Goal: Task Accomplishment & Management: Manage account settings

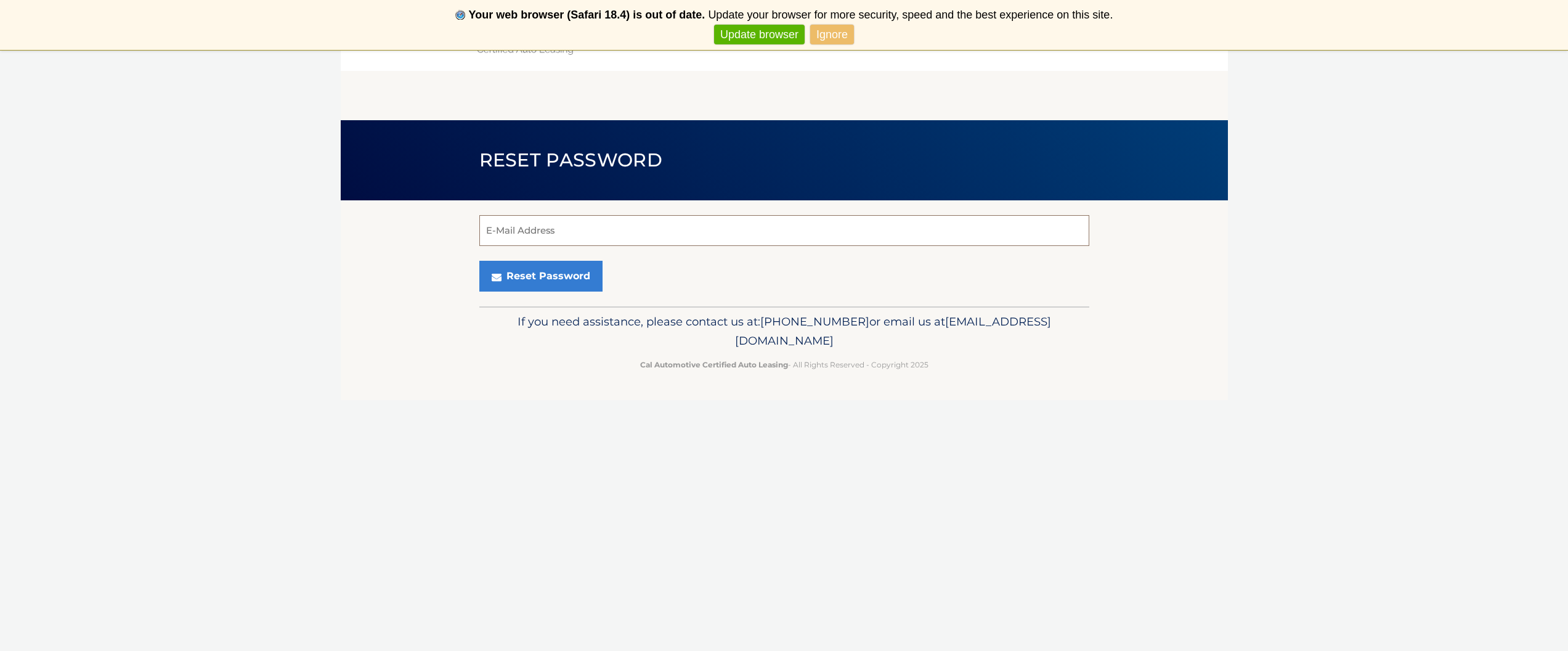
click at [617, 220] on input "E-Mail Address" at bounding box center [784, 230] width 610 height 31
type input "dsyvarth@optonline.net"
click at [553, 262] on button "Reset Password" at bounding box center [541, 276] width 123 height 31
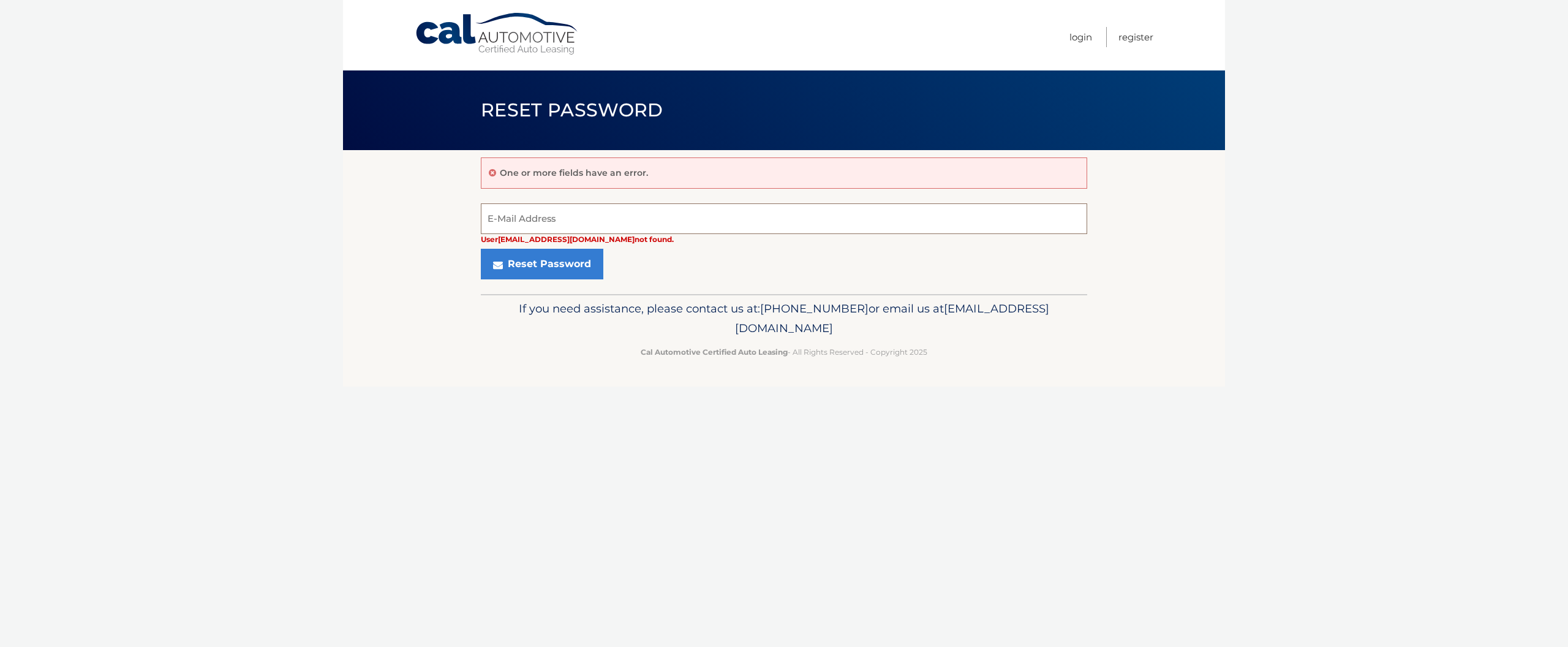
click at [577, 225] on input "E-Mail Address" at bounding box center [784, 219] width 606 height 31
type input "[EMAIL_ADDRESS][DOMAIN_NAME]"
click at [541, 263] on button "Reset Password" at bounding box center [542, 264] width 122 height 31
click at [553, 220] on input "E-Mail Address" at bounding box center [784, 219] width 606 height 31
type input "[EMAIL_ADDRESS][DOMAIN_NAME]"
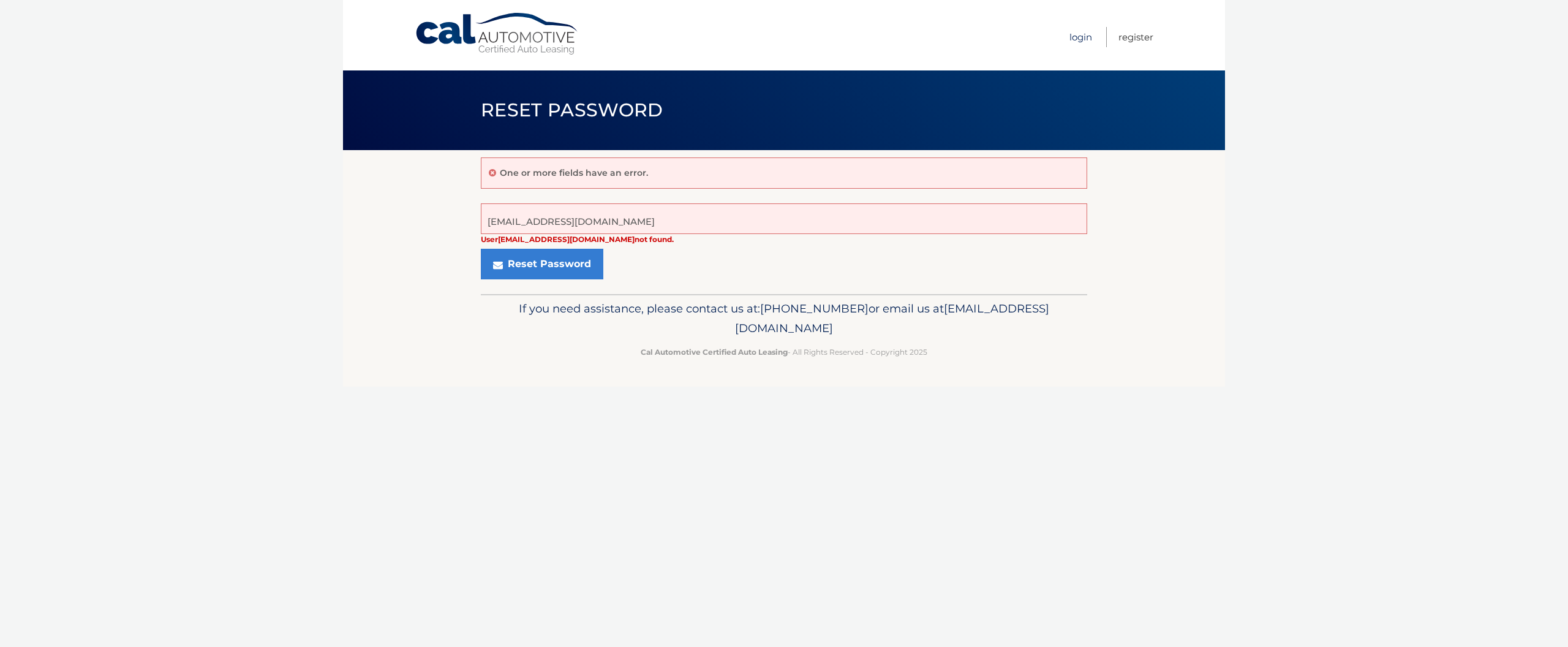
click at [1089, 41] on link "Login" at bounding box center [1081, 37] width 23 height 20
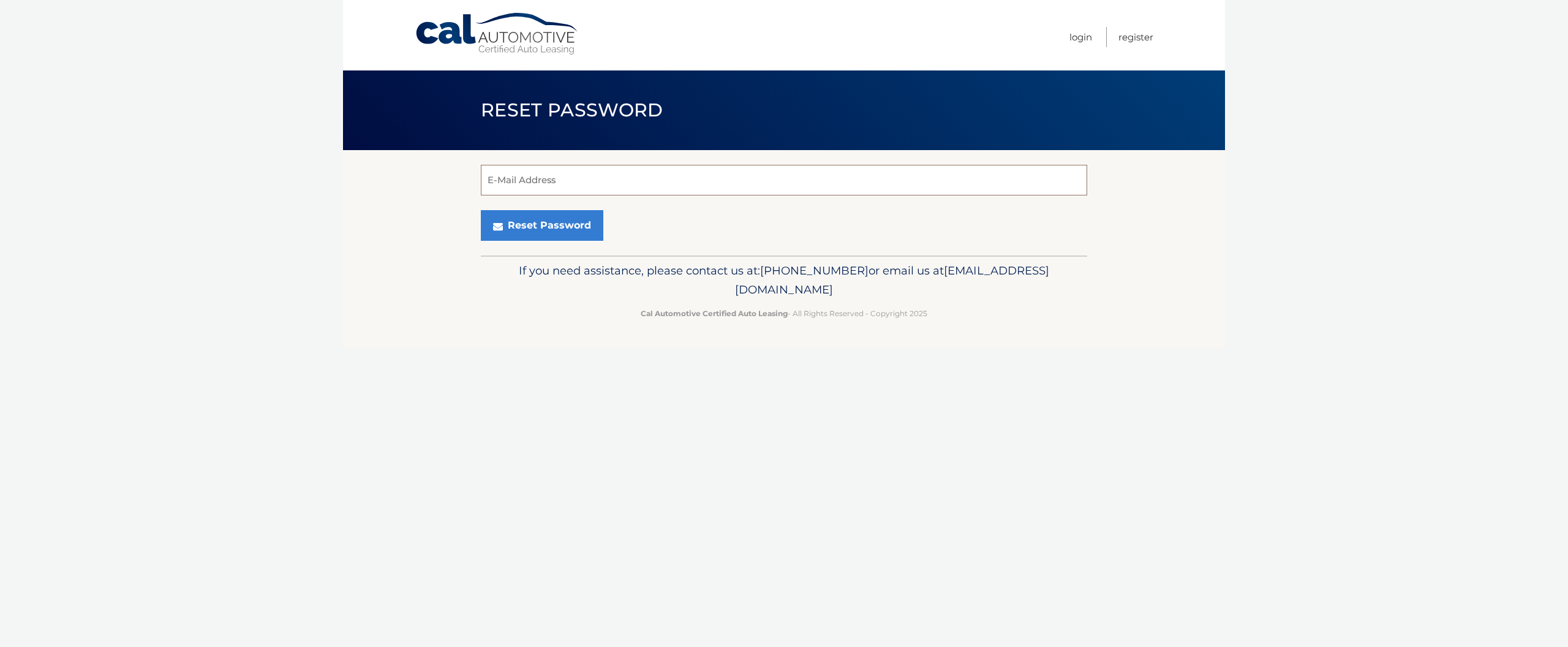
click at [612, 181] on input "E-Mail Address" at bounding box center [784, 180] width 606 height 31
type input "[EMAIL_ADDRESS][DOMAIN_NAME]"
click at [541, 225] on button "Reset Password" at bounding box center [542, 225] width 122 height 31
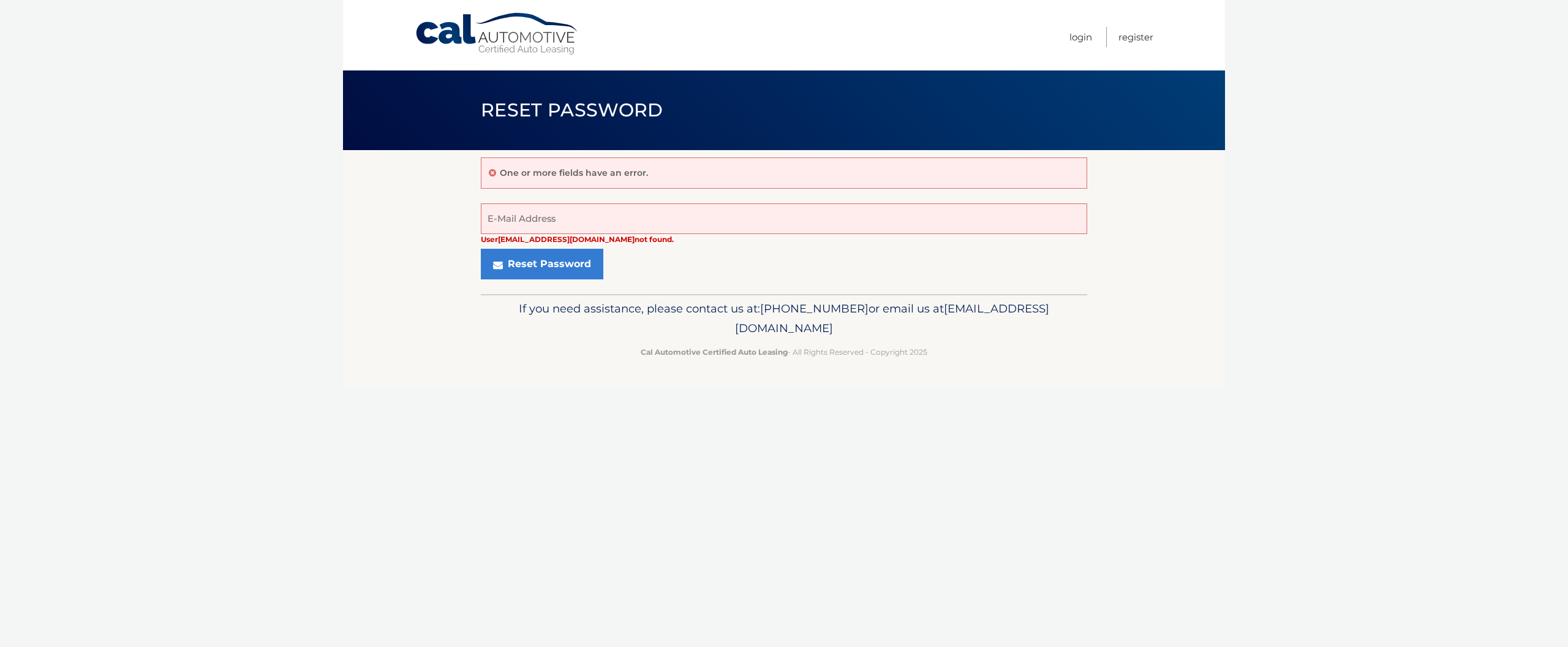
click at [544, 34] on link "Cal Automotive" at bounding box center [498, 34] width 165 height 44
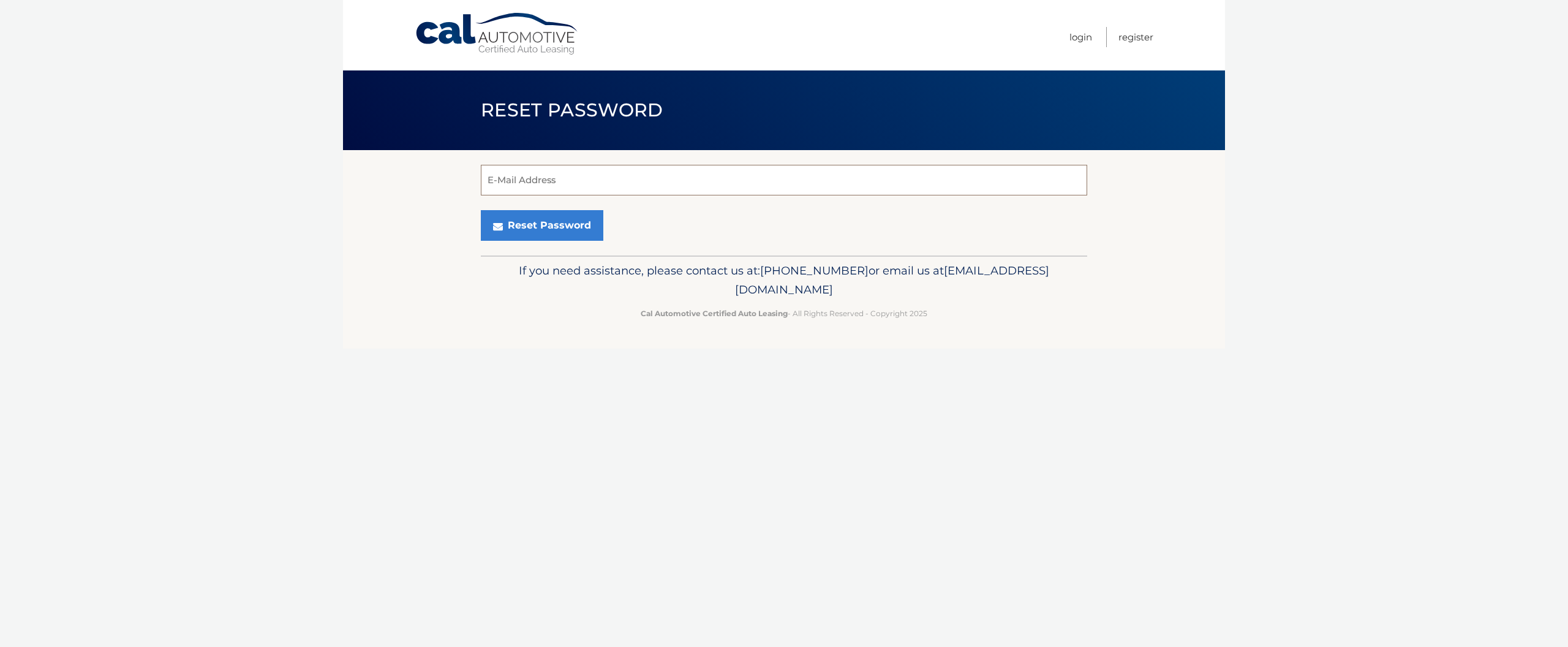
click at [759, 183] on input "E-Mail Address" at bounding box center [784, 180] width 606 height 31
click at [639, 187] on input "dsyvarth@optonline.net" at bounding box center [784, 180] width 606 height 31
drag, startPoint x: 639, startPoint y: 187, endPoint x: 390, endPoint y: 139, distance: 253.6
click at [390, 139] on main "Reset Password dsyvarth@optonline.net E-Mail Address Reset Password" at bounding box center [784, 128] width 882 height 256
type input "lu"
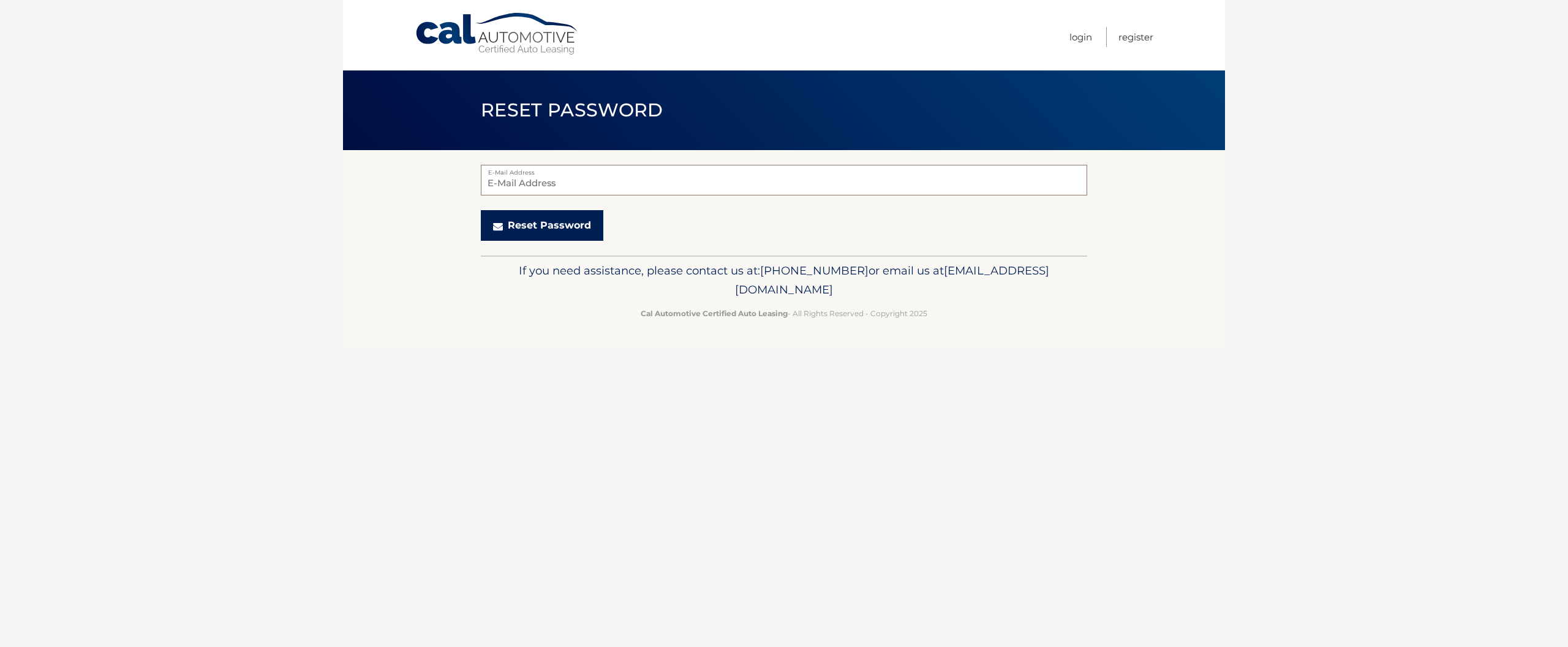
type input "Lucysyvarth@gmail.com"
click at [541, 225] on button "Reset Password" at bounding box center [542, 225] width 122 height 31
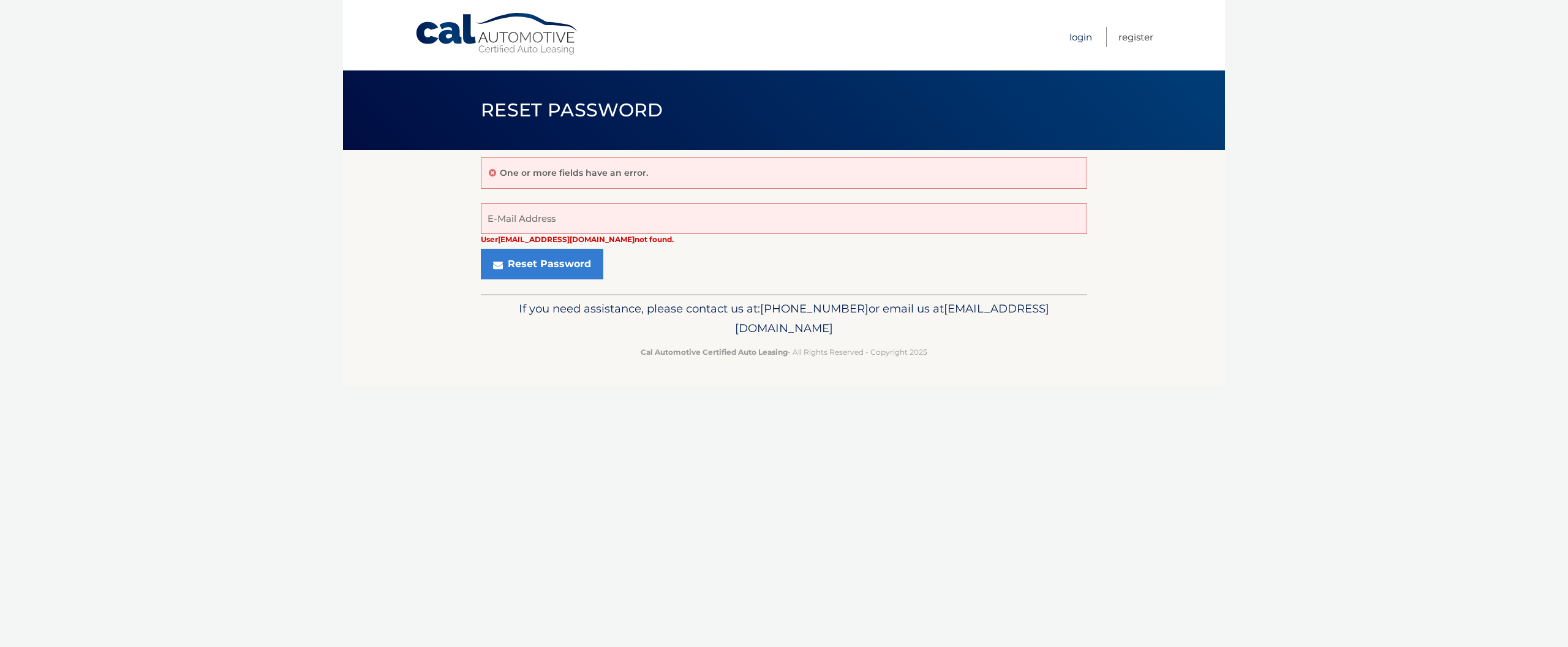
click at [1080, 35] on link "Login" at bounding box center [1081, 37] width 23 height 20
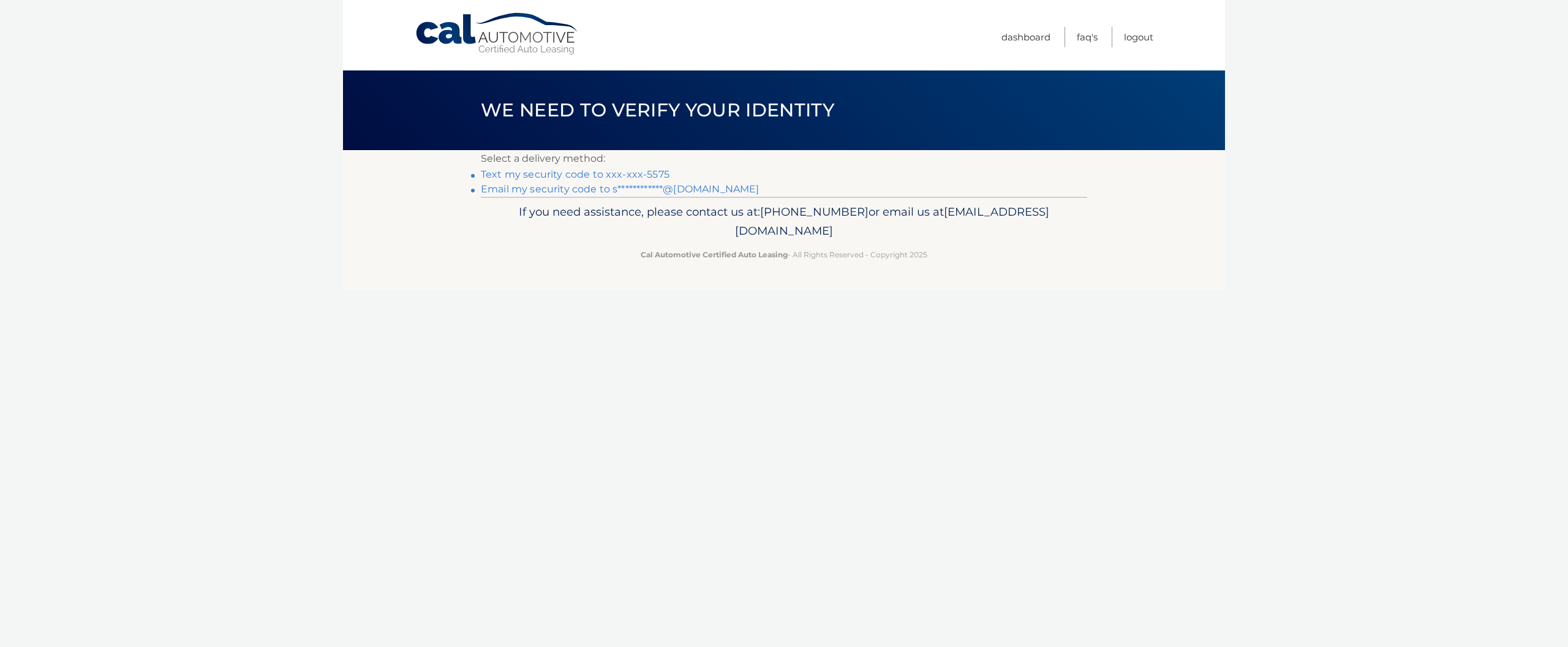
click at [604, 172] on link "Text my security code to xxx-xxx-5575" at bounding box center [575, 174] width 188 height 11
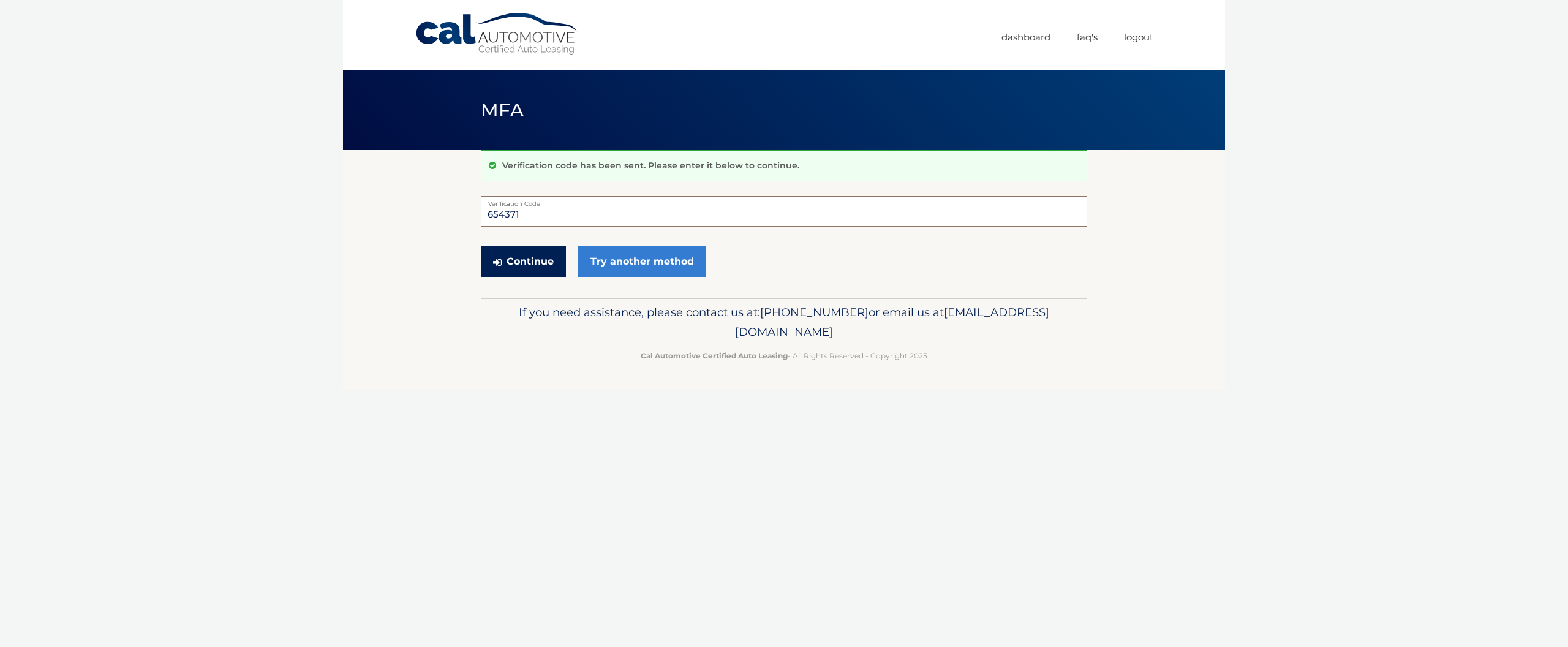
type input "654371"
click at [523, 261] on button "Continue" at bounding box center [523, 262] width 85 height 31
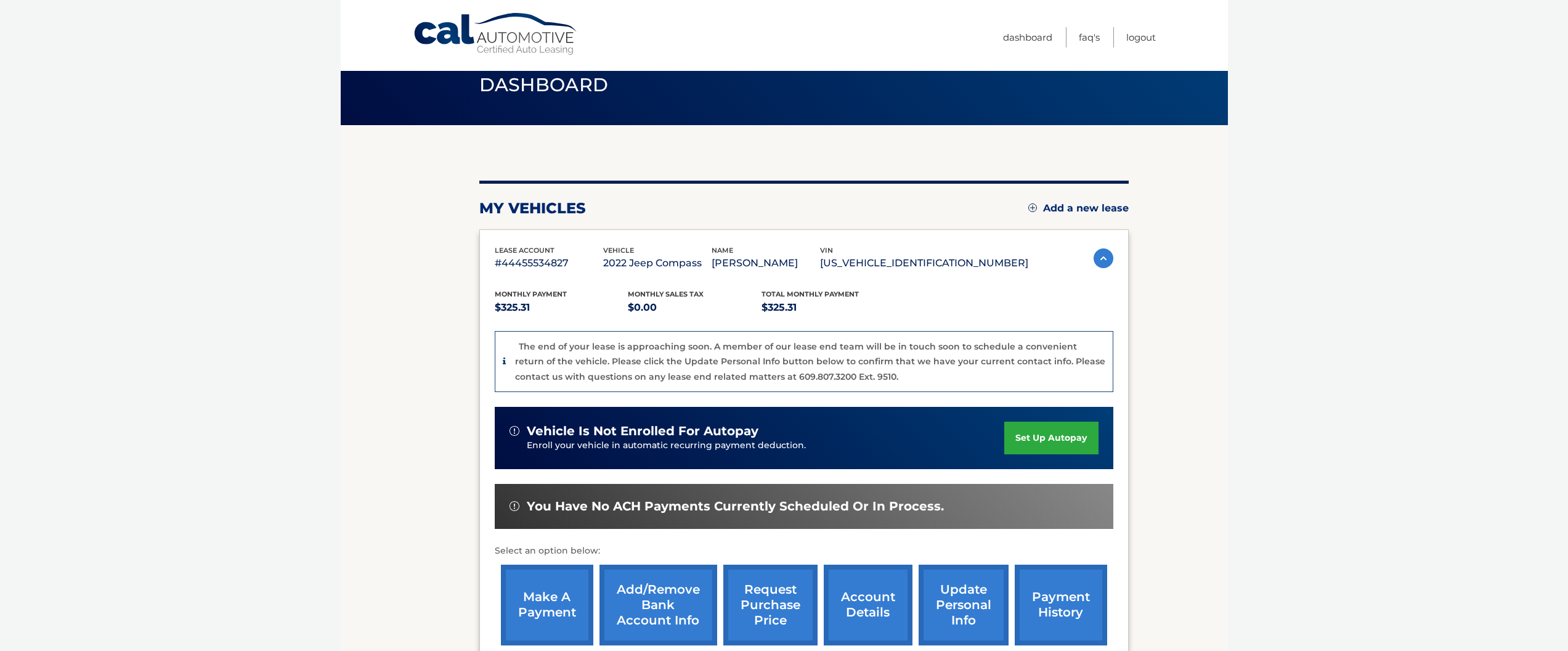
scroll to position [29, 0]
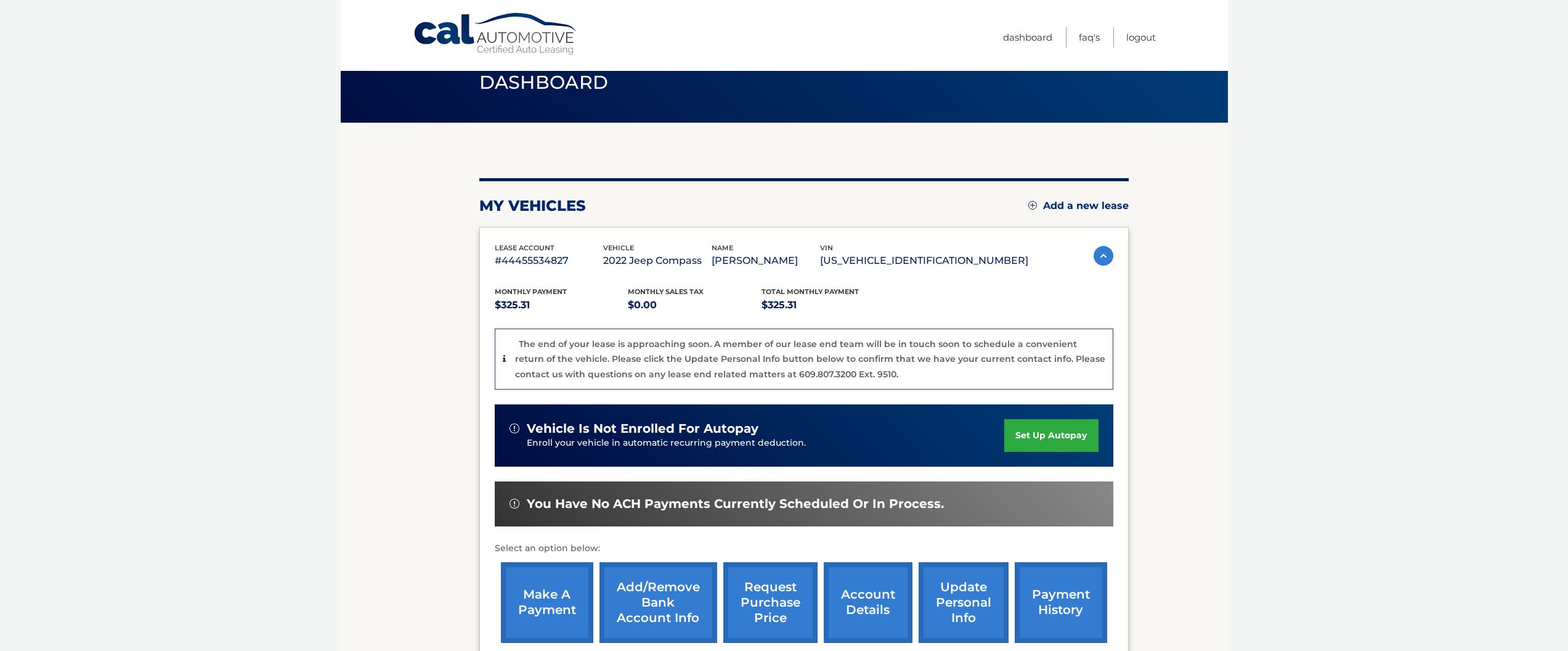
click at [952, 606] on link "update personal info" at bounding box center [963, 602] width 90 height 81
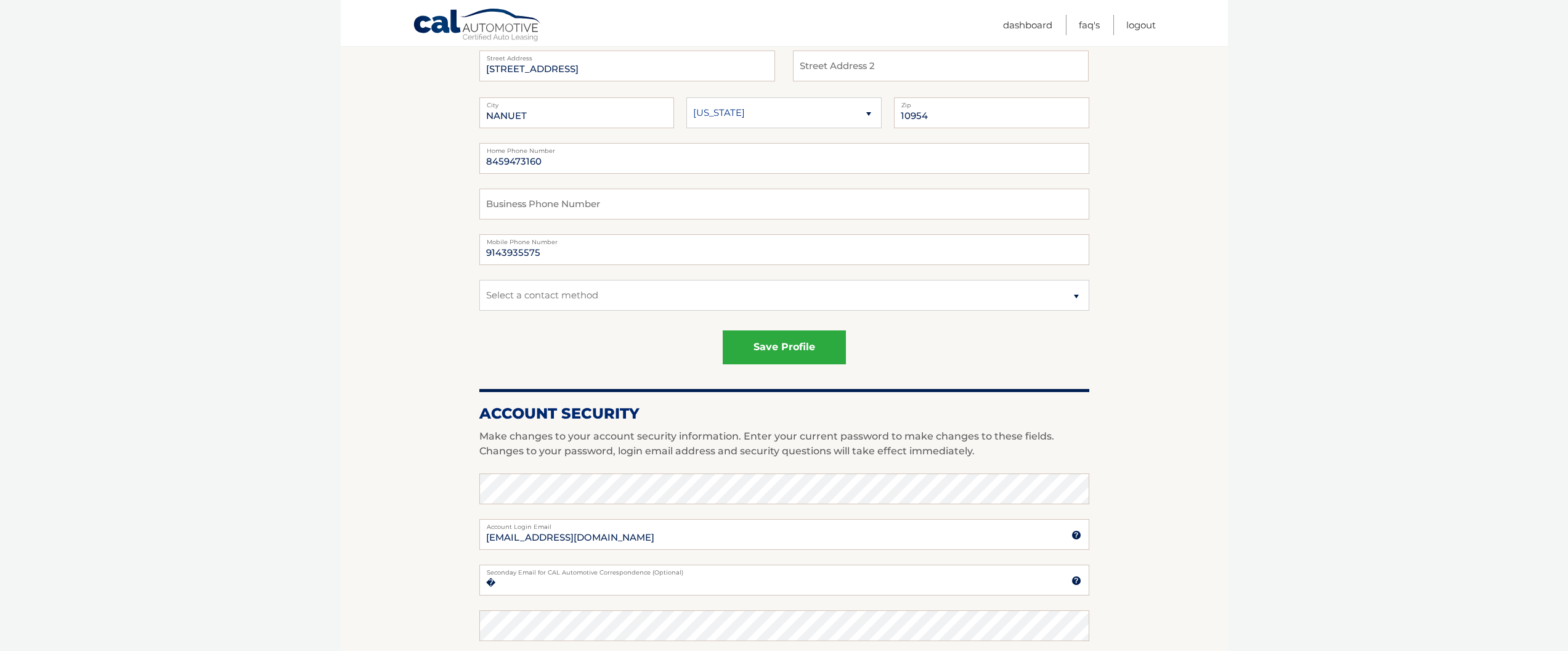
scroll to position [350, 0]
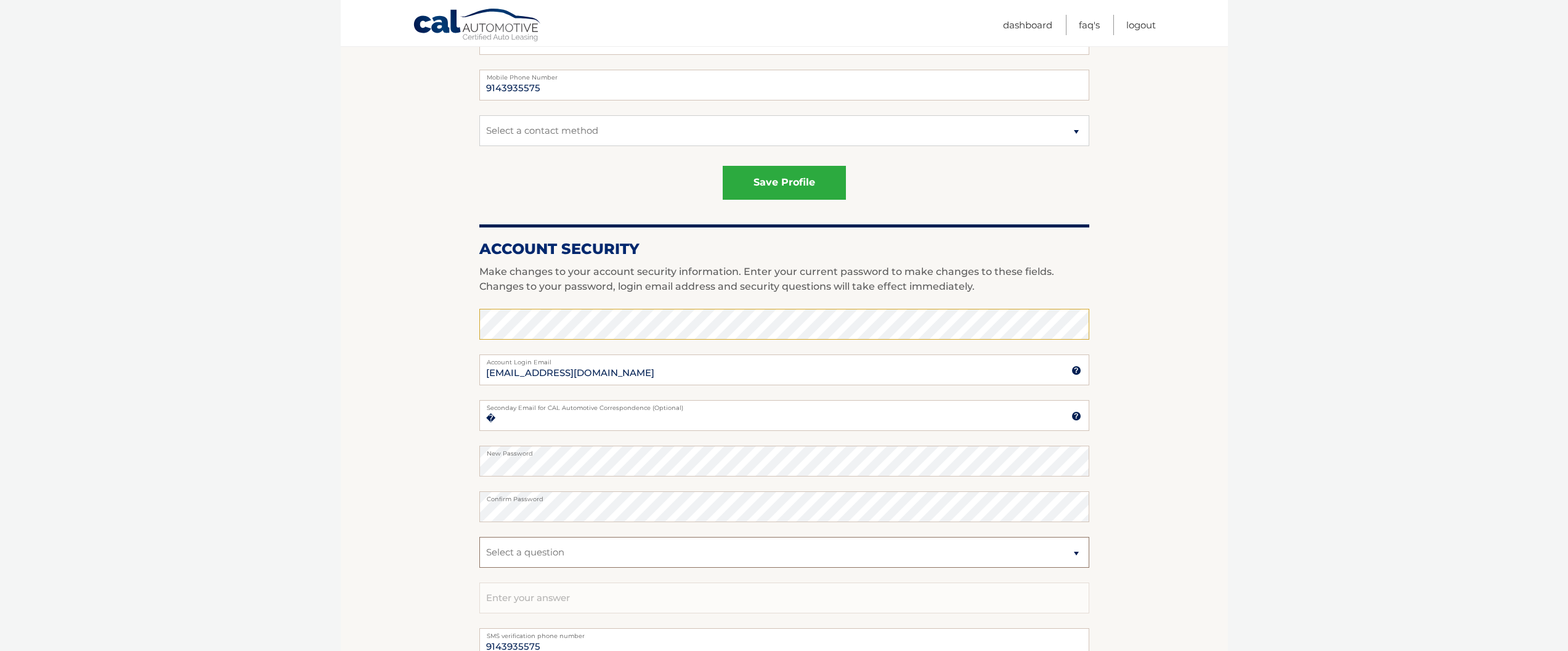
select select "3"
click at [645, 593] on input "text" at bounding box center [784, 598] width 610 height 31
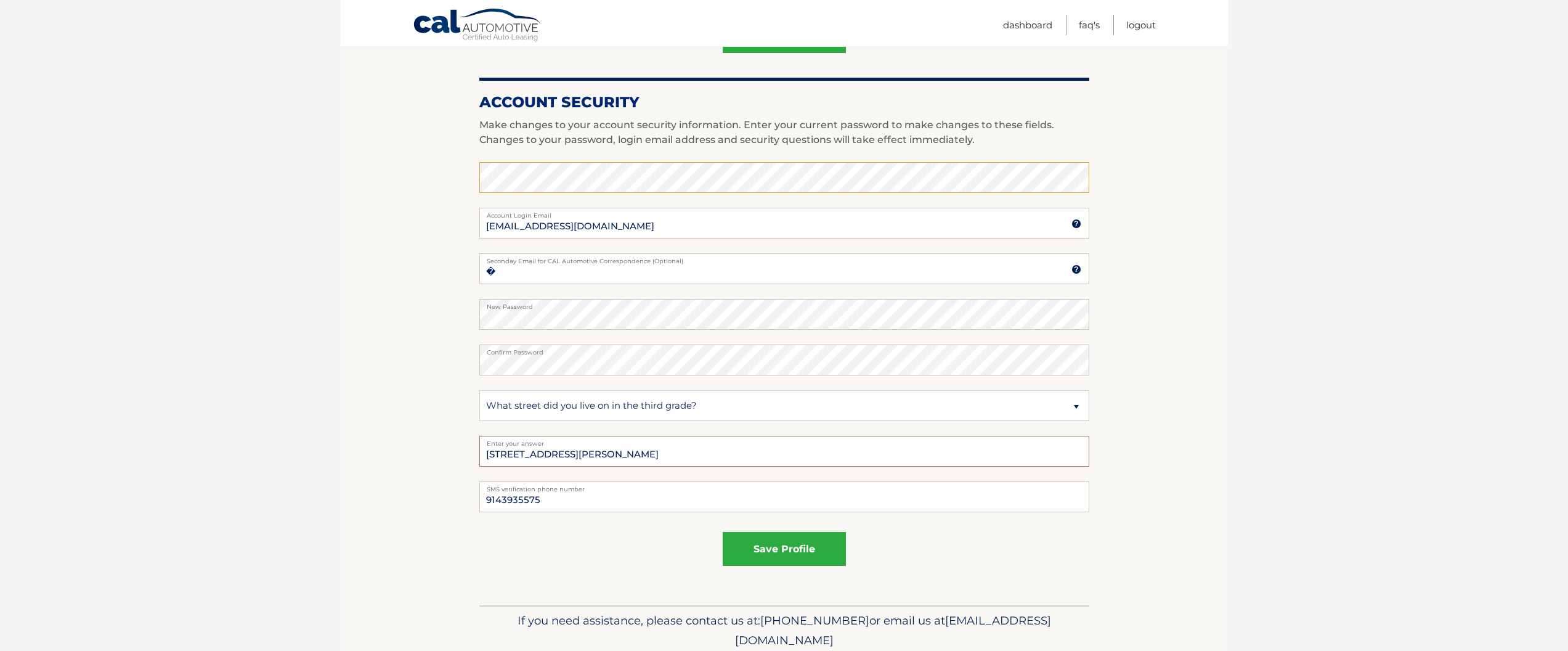
scroll to position [464, 0]
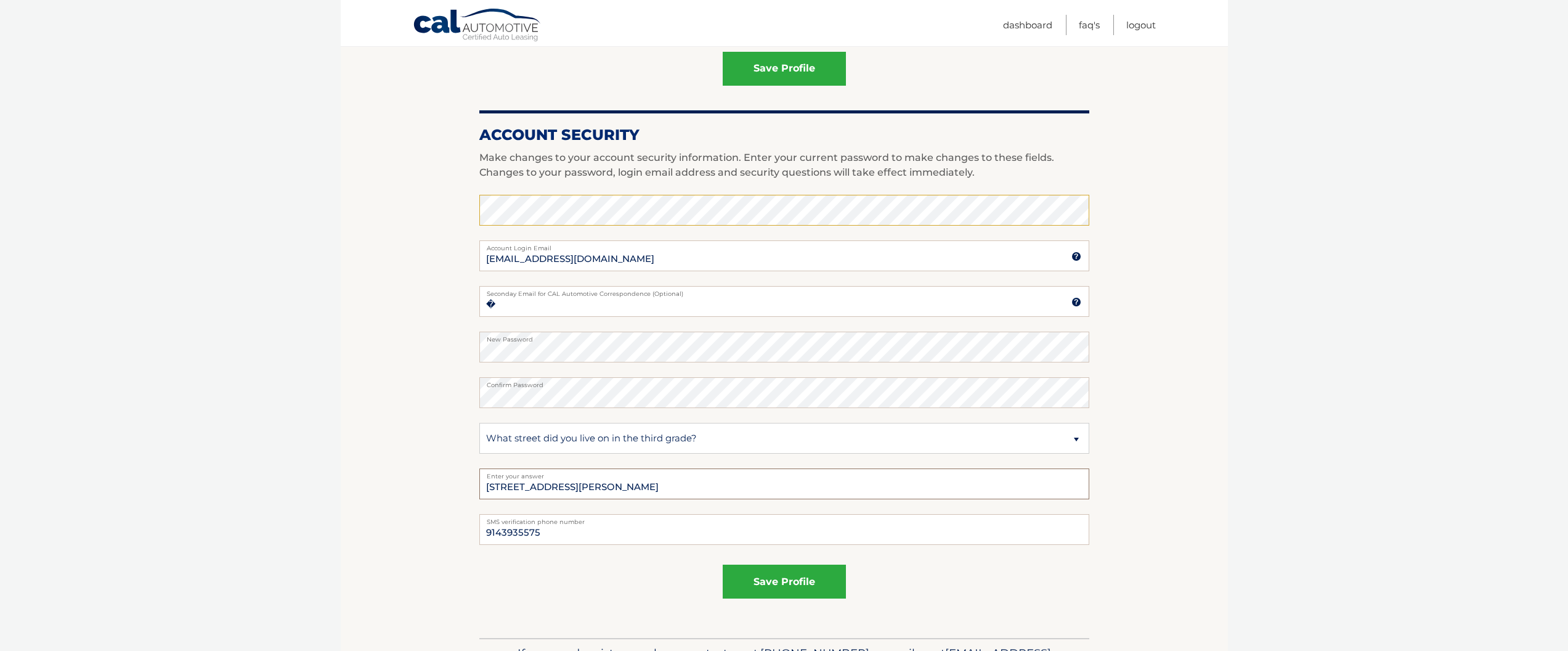
type input "44 haller crescent"
click at [777, 584] on button "save profile" at bounding box center [784, 582] width 123 height 34
type input "syvarthstudio@gmail.com"
click at [784, 569] on button "save profile" at bounding box center [784, 582] width 123 height 34
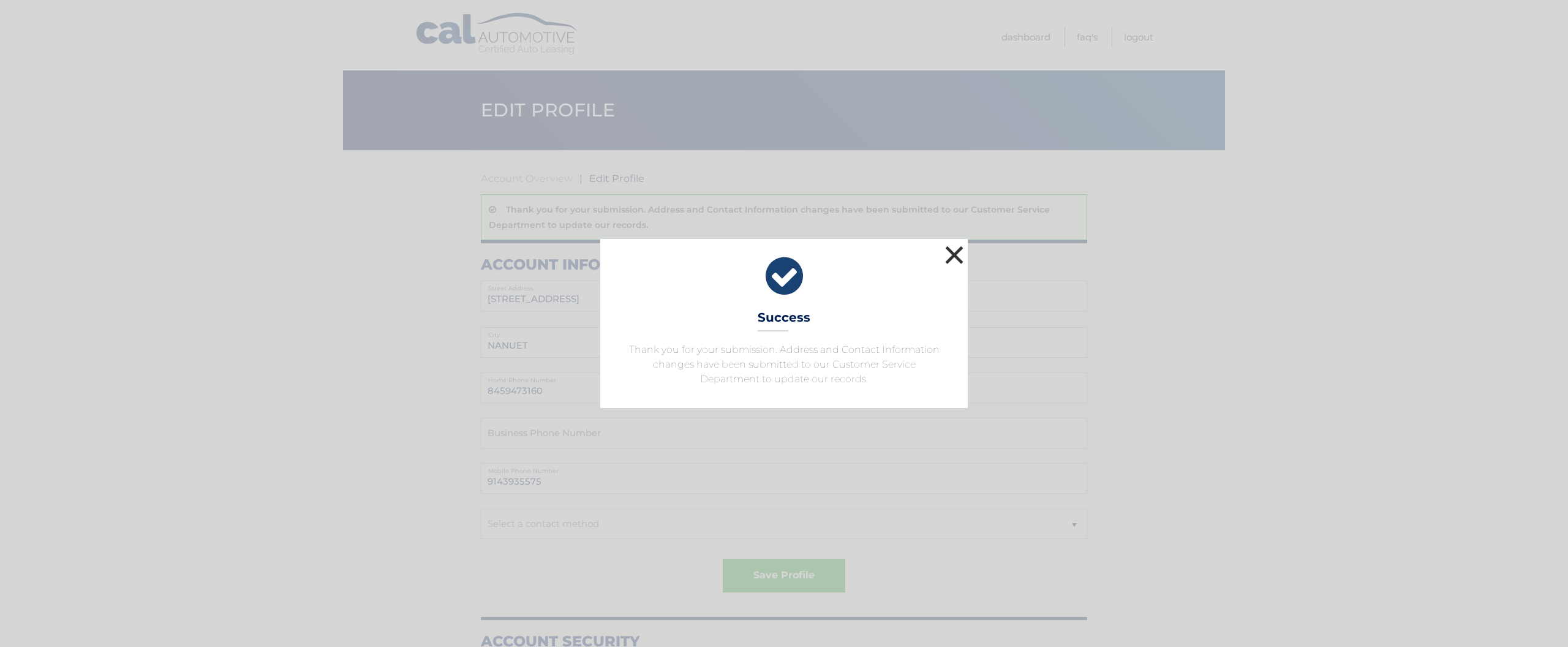
click at [955, 257] on button "×" at bounding box center [954, 255] width 24 height 25
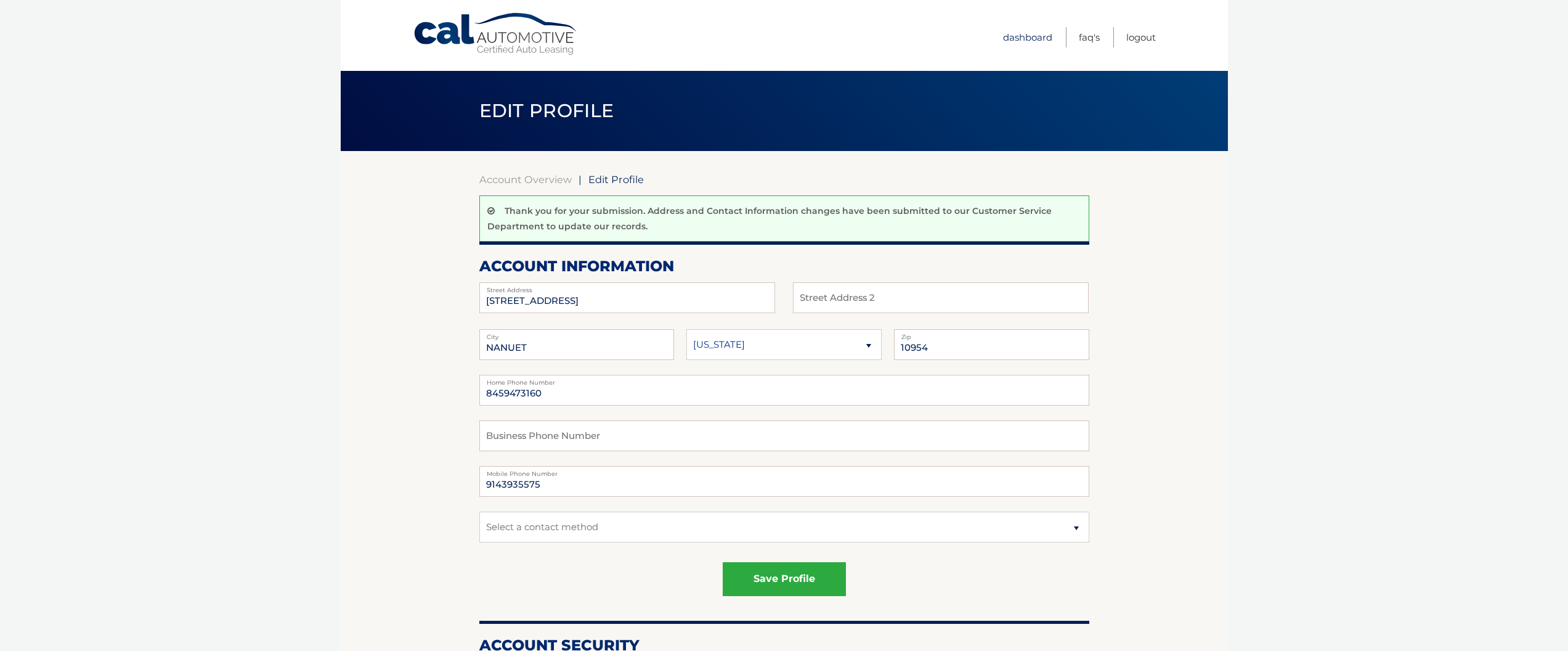
click at [1024, 40] on link "Dashboard" at bounding box center [1027, 37] width 49 height 20
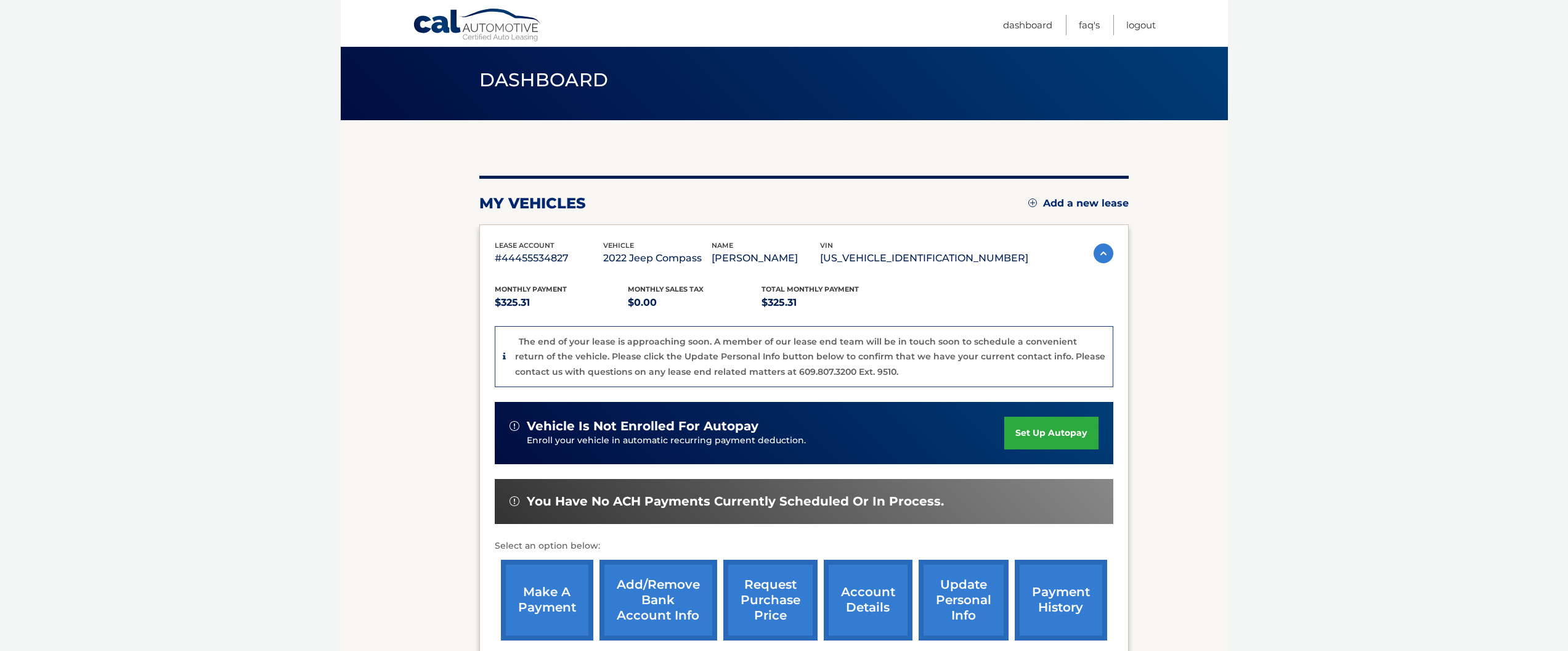
scroll to position [62, 0]
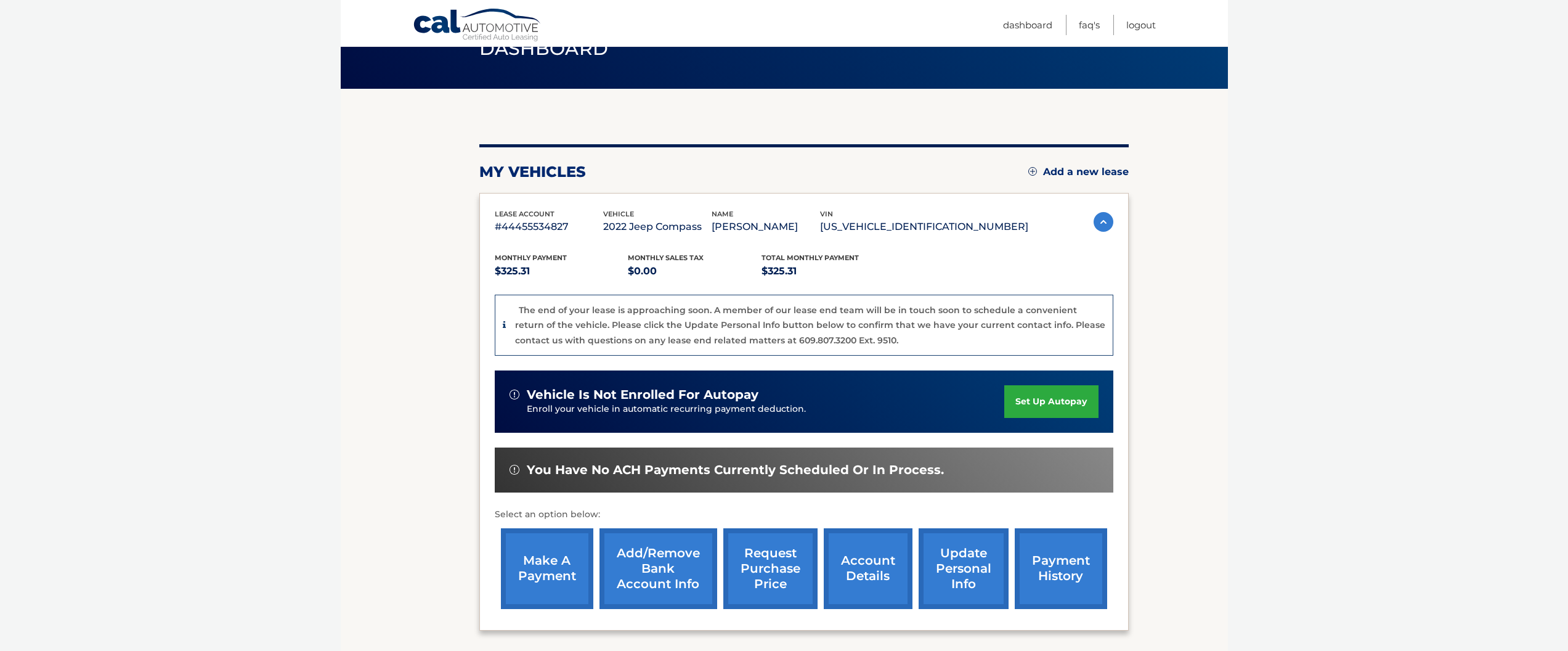
click at [559, 572] on link "make a payment" at bounding box center [547, 569] width 92 height 81
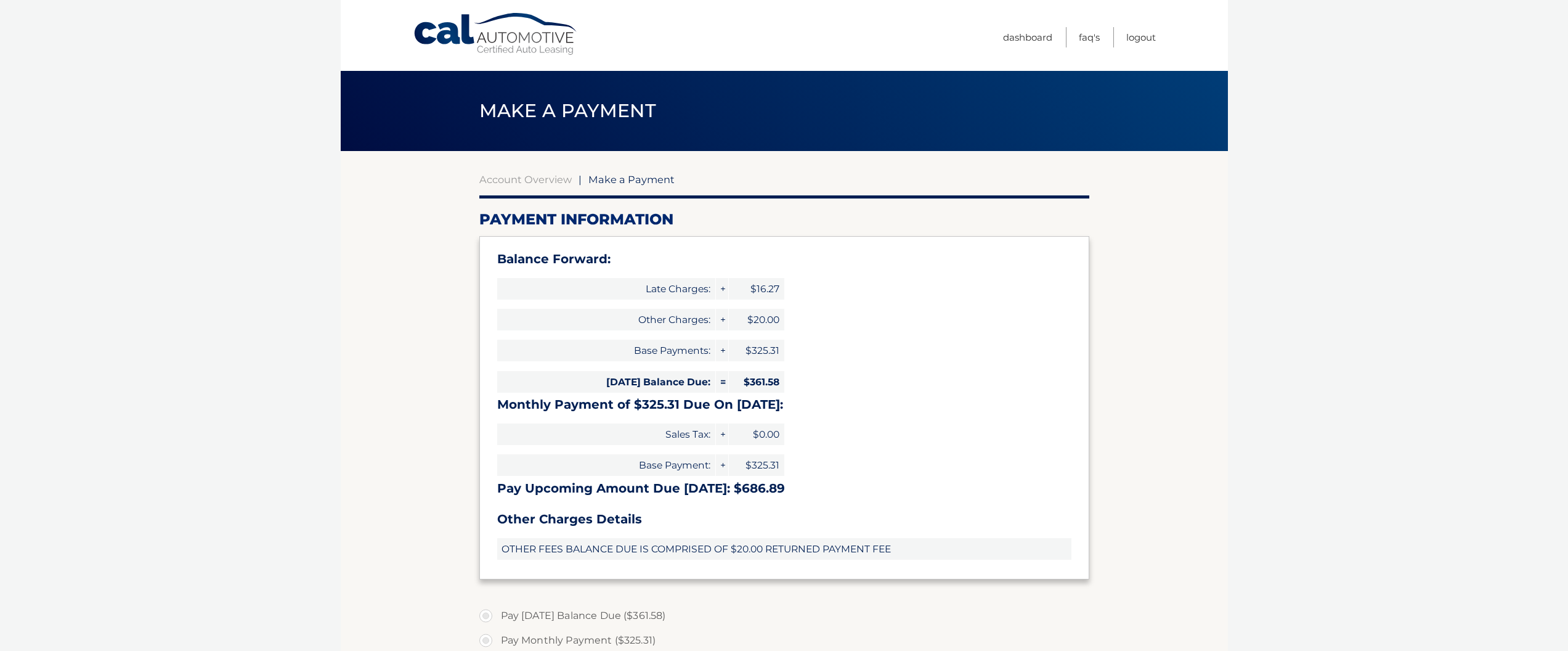
select select "MDRjMTUyNDctNWQzYi00ZmI2LWFjYzEtZDg1NjZlZGViOTYx"
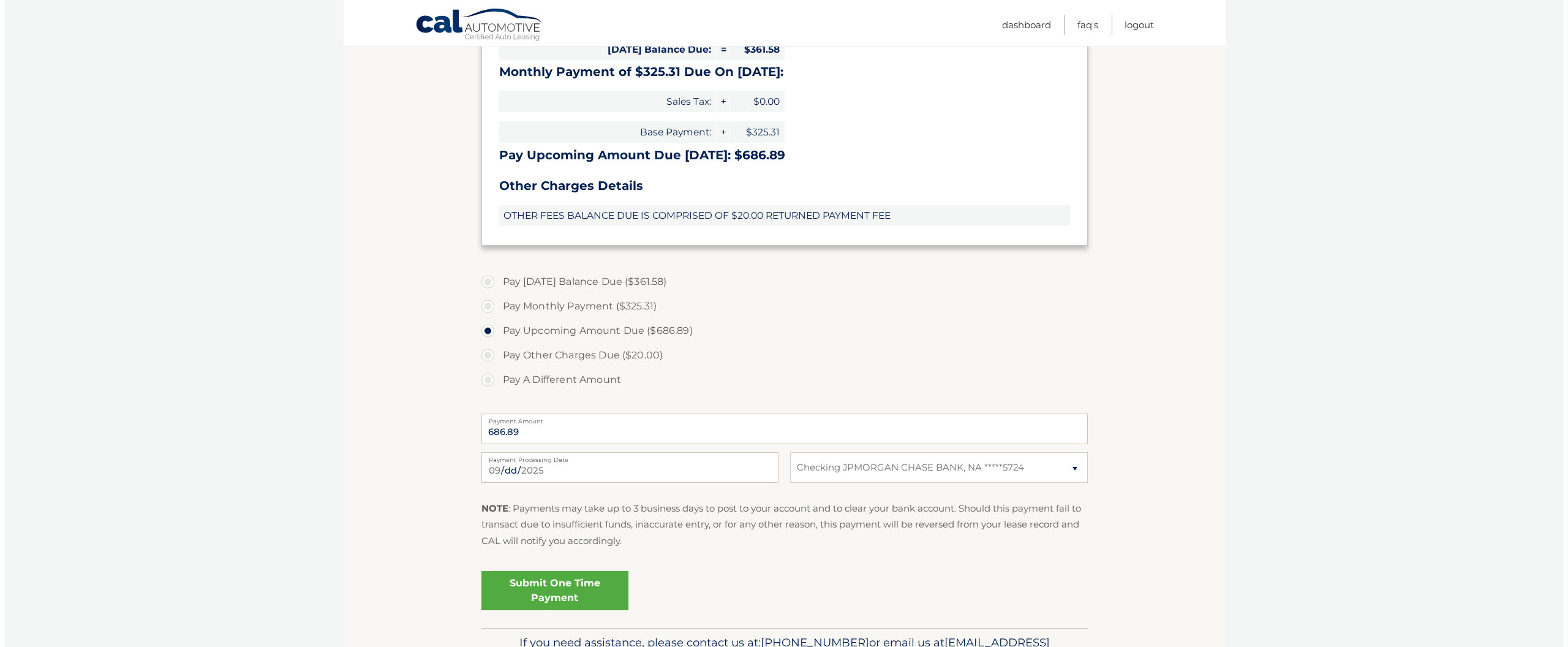
scroll to position [309, 0]
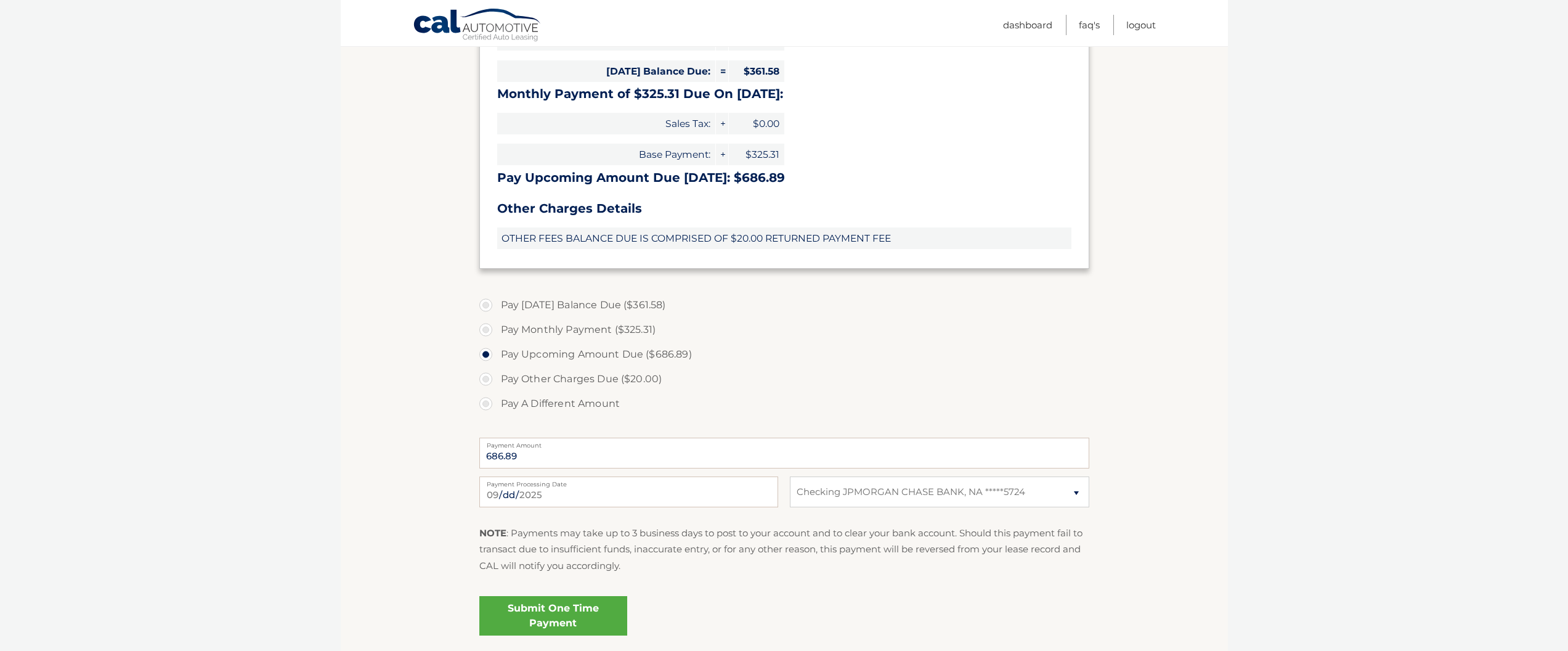
click at [554, 607] on link "Submit One Time Payment" at bounding box center [553, 616] width 148 height 39
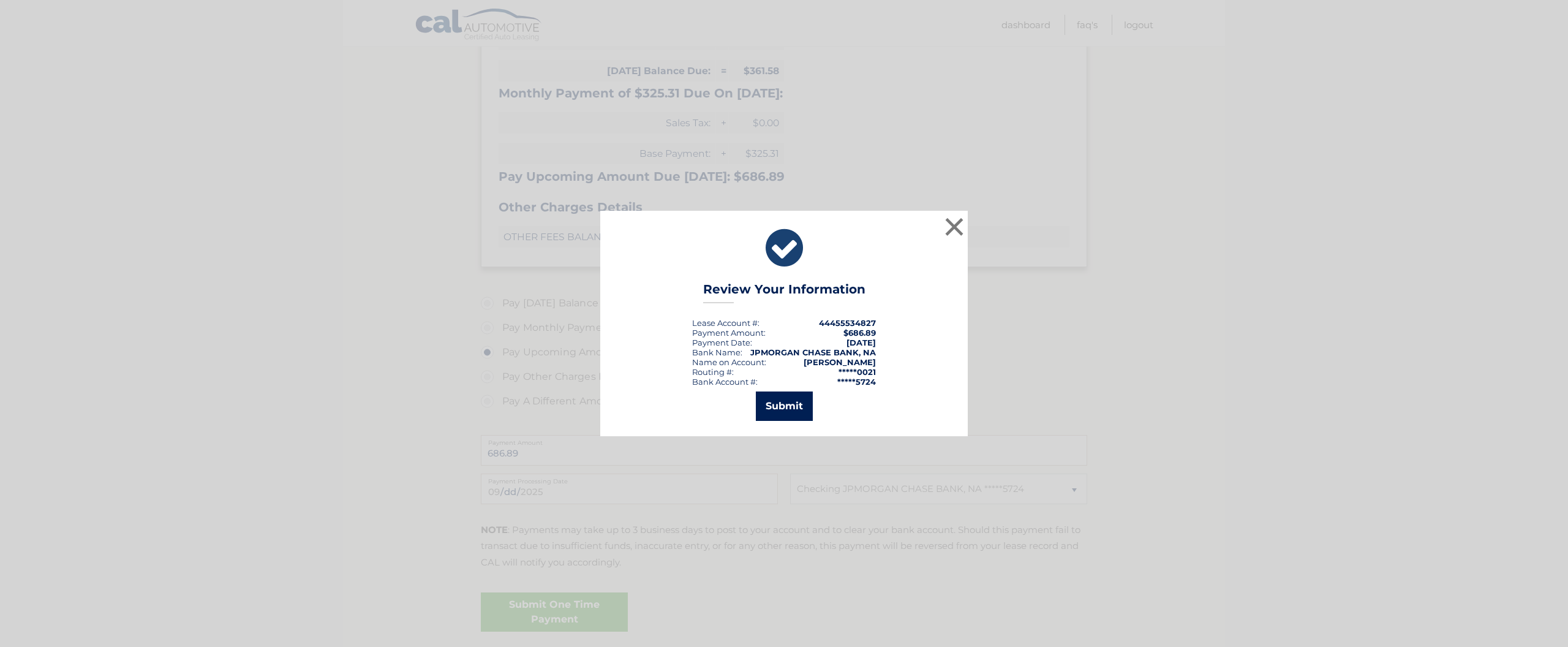
click at [794, 401] on button "Submit" at bounding box center [784, 406] width 57 height 29
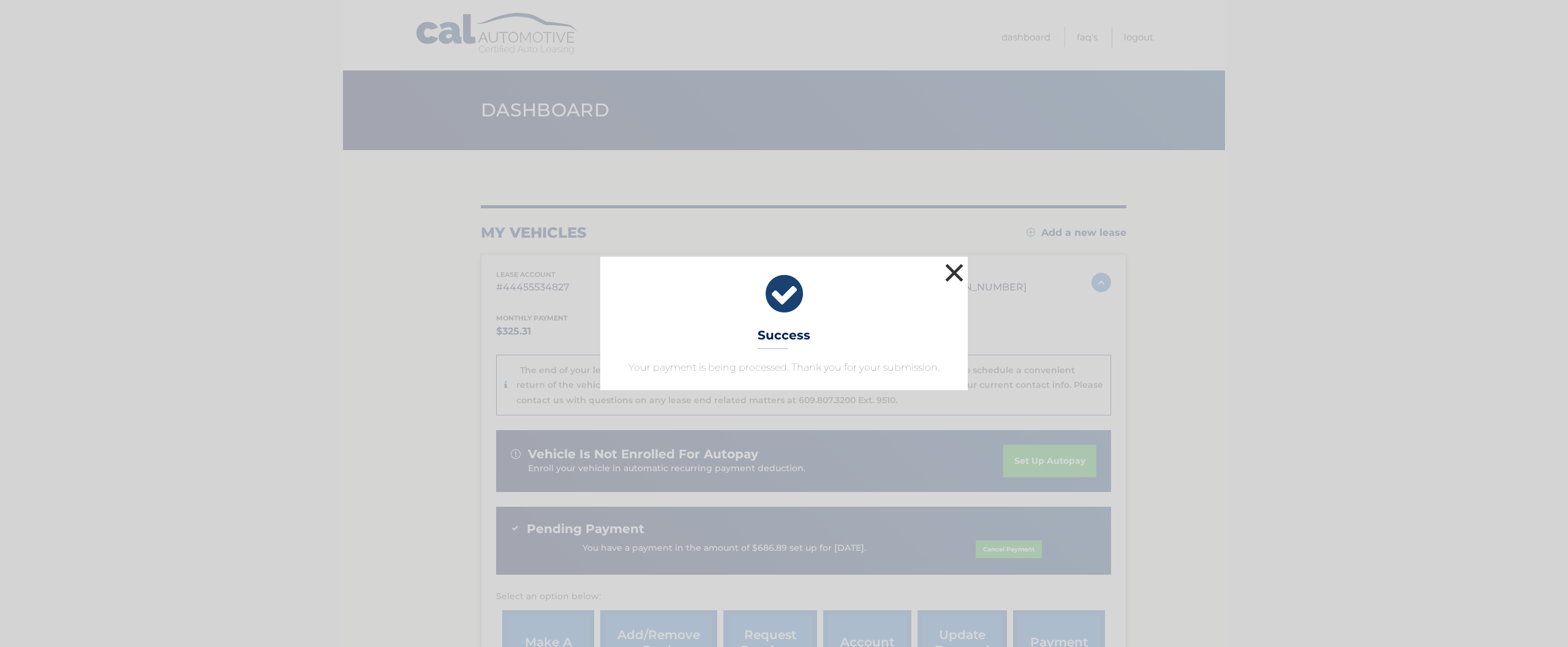
click at [951, 271] on button "×" at bounding box center [954, 273] width 24 height 25
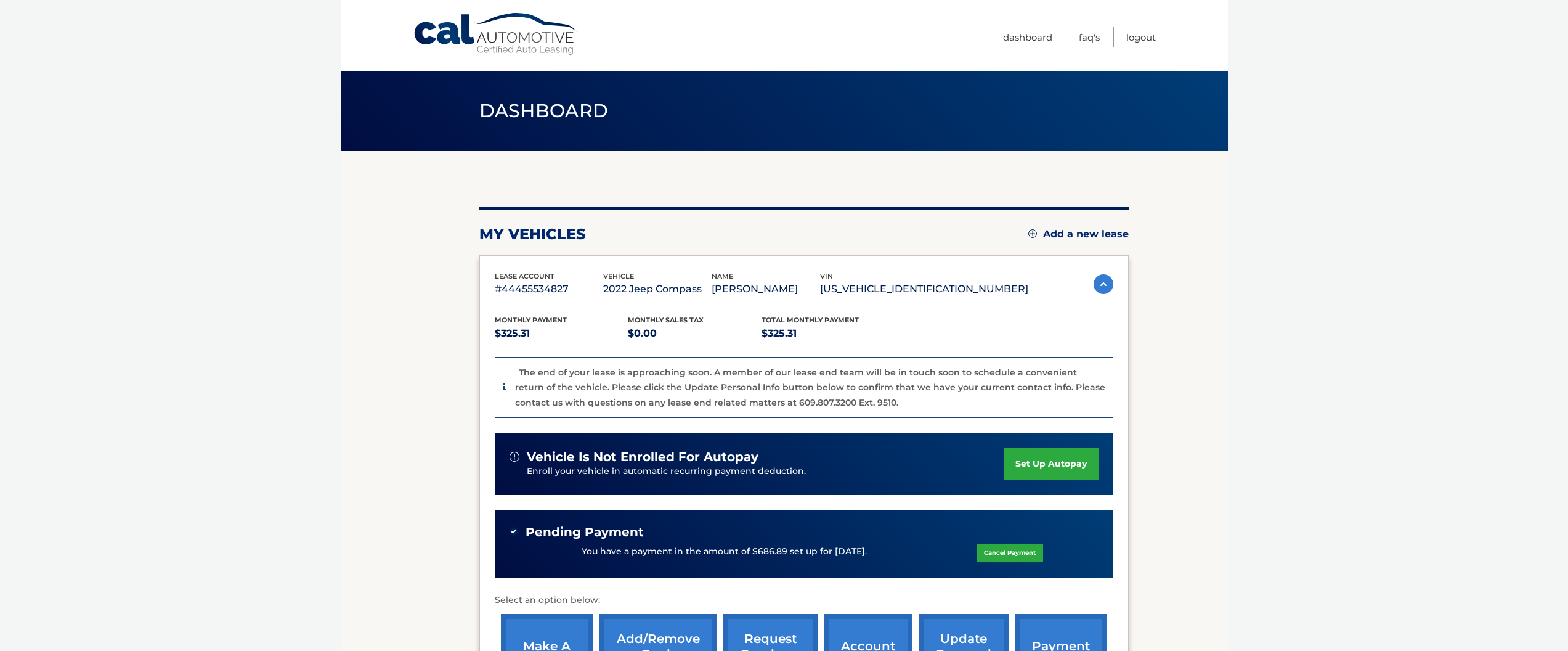
click at [1052, 467] on link "set up autopay" at bounding box center [1051, 464] width 94 height 32
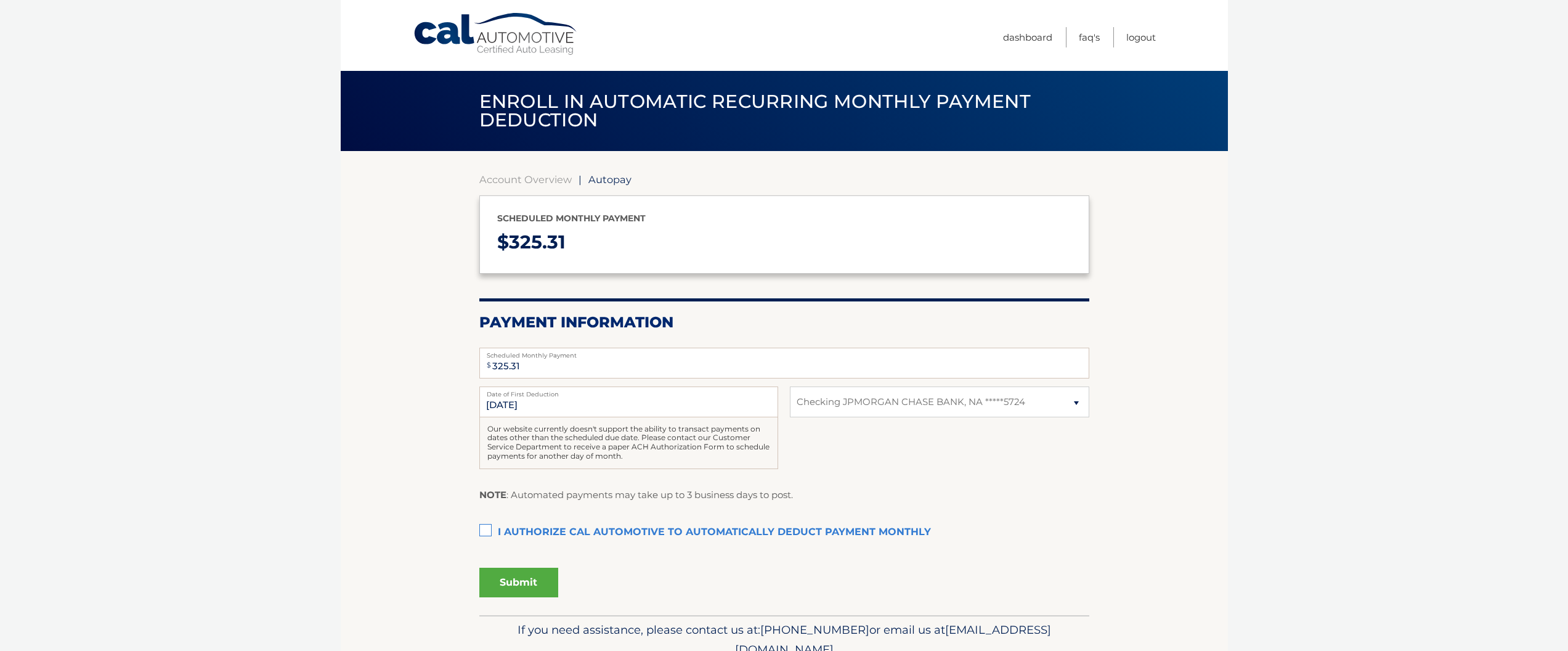
select select "MDRjMTUyNDctNWQzYi00ZmI2LWFjYzEtZDg1NjZlZGViOTYx"
click at [486, 525] on label "I authorize cal automotive to automatically deduct payment monthly This checkbo…" at bounding box center [784, 532] width 610 height 25
click at [0, 0] on input "I authorize cal automotive to automatically deduct payment monthly This checkbo…" at bounding box center [0, 0] width 0 height 0
click at [575, 408] on input "[DATE]" at bounding box center [628, 402] width 299 height 31
drag, startPoint x: 519, startPoint y: 404, endPoint x: 507, endPoint y: 405, distance: 12.0
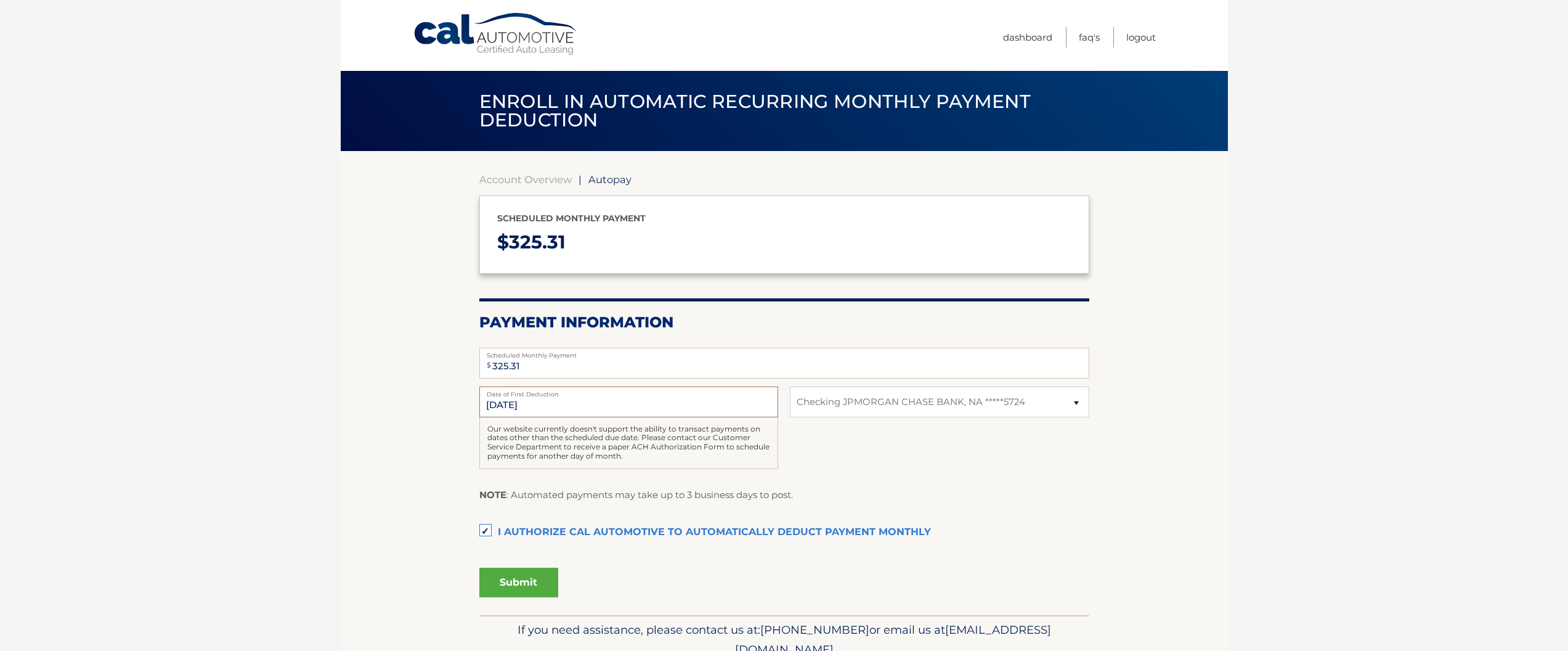
click at [519, 404] on input "[DATE]" at bounding box center [628, 402] width 299 height 31
drag, startPoint x: 548, startPoint y: 404, endPoint x: 457, endPoint y: 402, distance: 91.0
click at [457, 401] on section "Account Overview | Autopay Scheduled monthly payment $ 325.31 Payment Informati…" at bounding box center [784, 383] width 887 height 464
click at [839, 578] on div "Submit" at bounding box center [784, 579] width 610 height 35
click at [1139, 35] on link "Logout" at bounding box center [1141, 37] width 29 height 20
